Goal: Find specific page/section: Find specific page/section

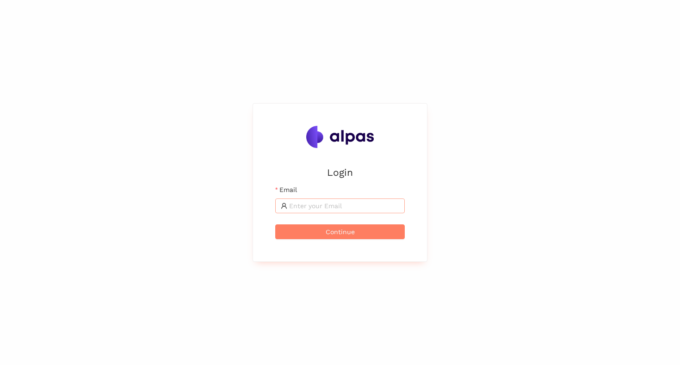
click at [294, 200] on span at bounding box center [340, 206] width 130 height 15
type input "[PERSON_NAME][EMAIL_ADDRESS]"
click at [350, 235] on span "Continue" at bounding box center [340, 232] width 29 height 10
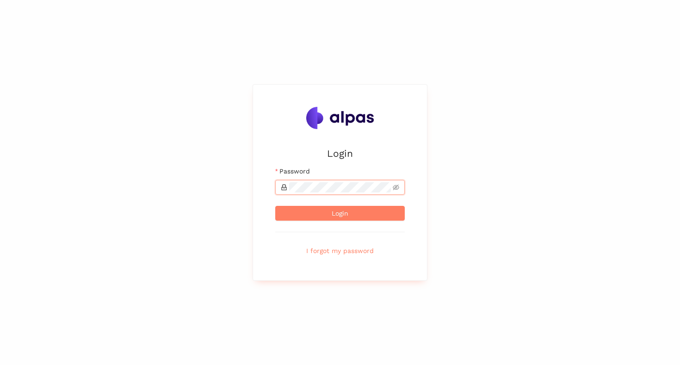
click at [275, 206] on button "Login" at bounding box center [340, 213] width 130 height 15
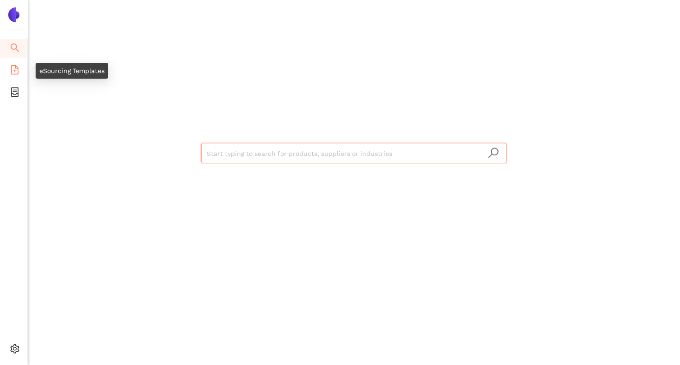
click at [16, 68] on icon "file-add" at bounding box center [14, 69] width 9 height 9
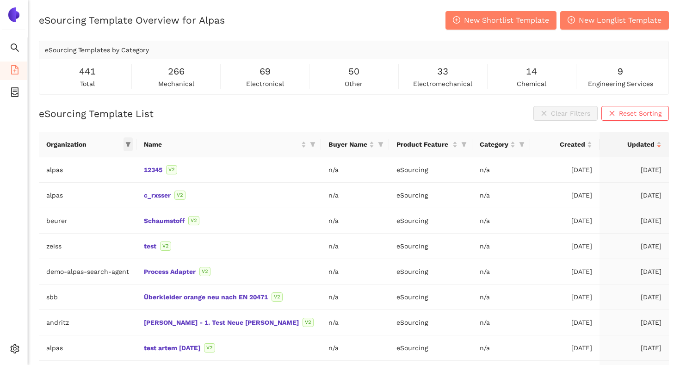
click at [131, 144] on icon "filter" at bounding box center [128, 145] width 6 height 6
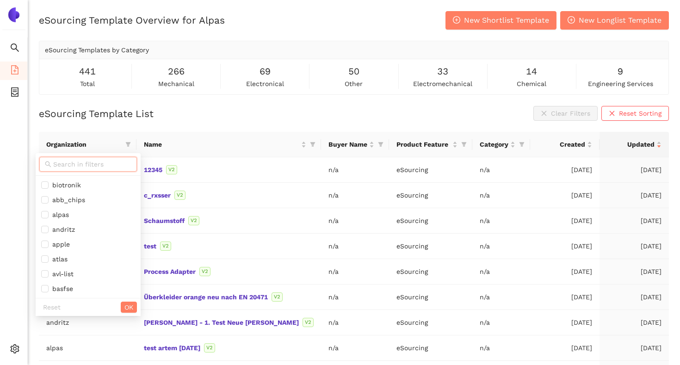
click at [125, 162] on input "text" at bounding box center [92, 164] width 78 height 10
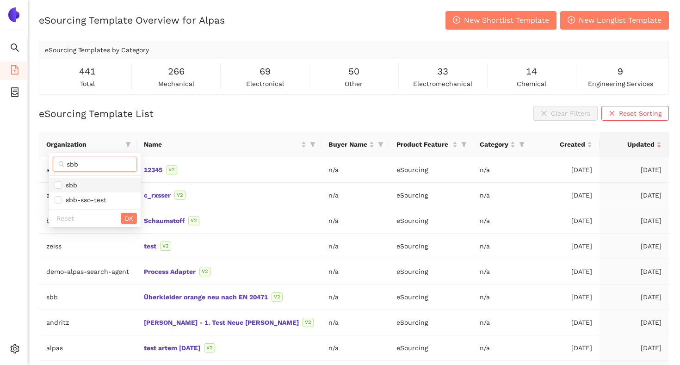
type input "sbb"
click at [124, 181] on span "sbb" at bounding box center [95, 185] width 81 height 10
checkbox input "true"
click at [125, 219] on span "OK" at bounding box center [129, 218] width 9 height 10
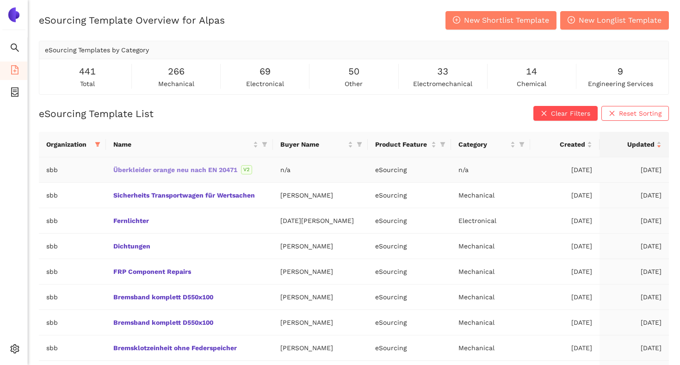
click at [0, 0] on link "Überkleider orange neu nach EN 20471" at bounding box center [0, 0] width 0 height 0
